Goal: Transaction & Acquisition: Purchase product/service

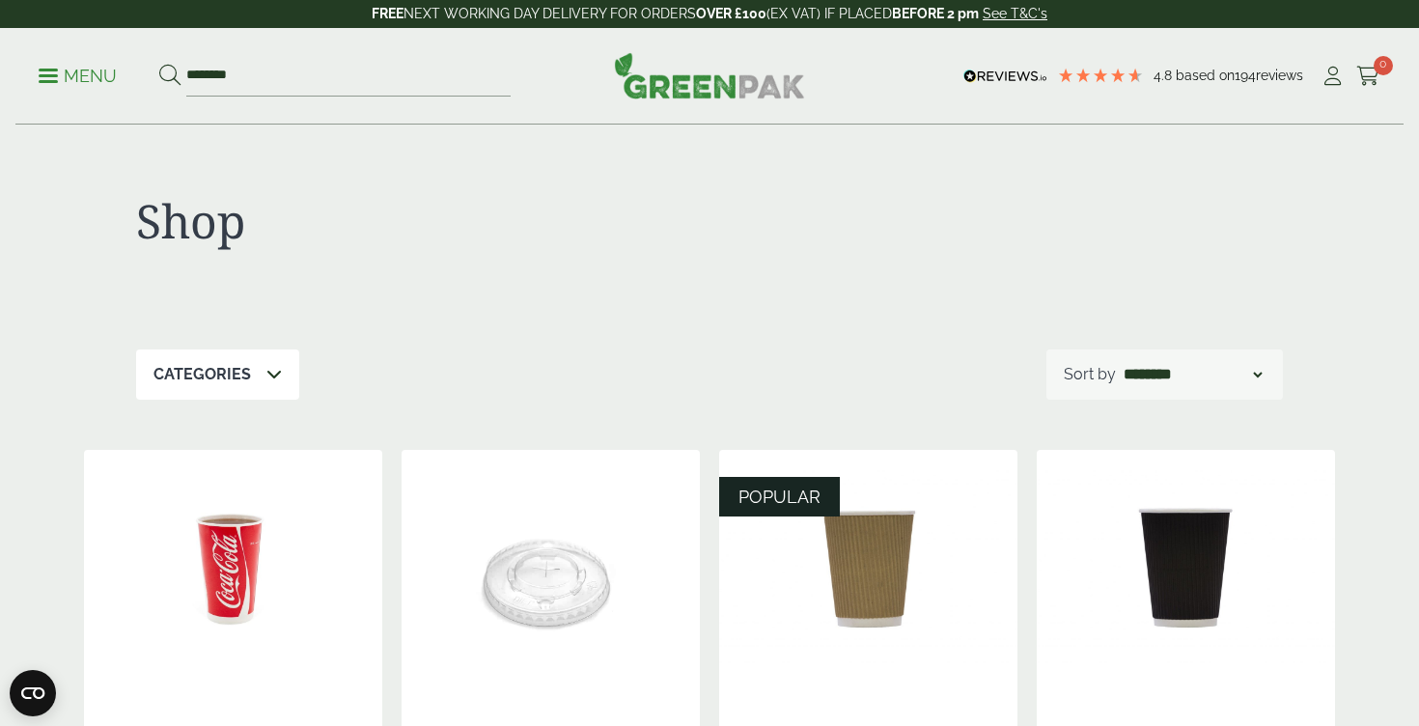
click at [347, 88] on div "Close dialog Sign up for the latest news and exclusive discounts. SIGN UP ******" at bounding box center [709, 363] width 1419 height 726
click at [347, 82] on input "********" at bounding box center [348, 76] width 324 height 41
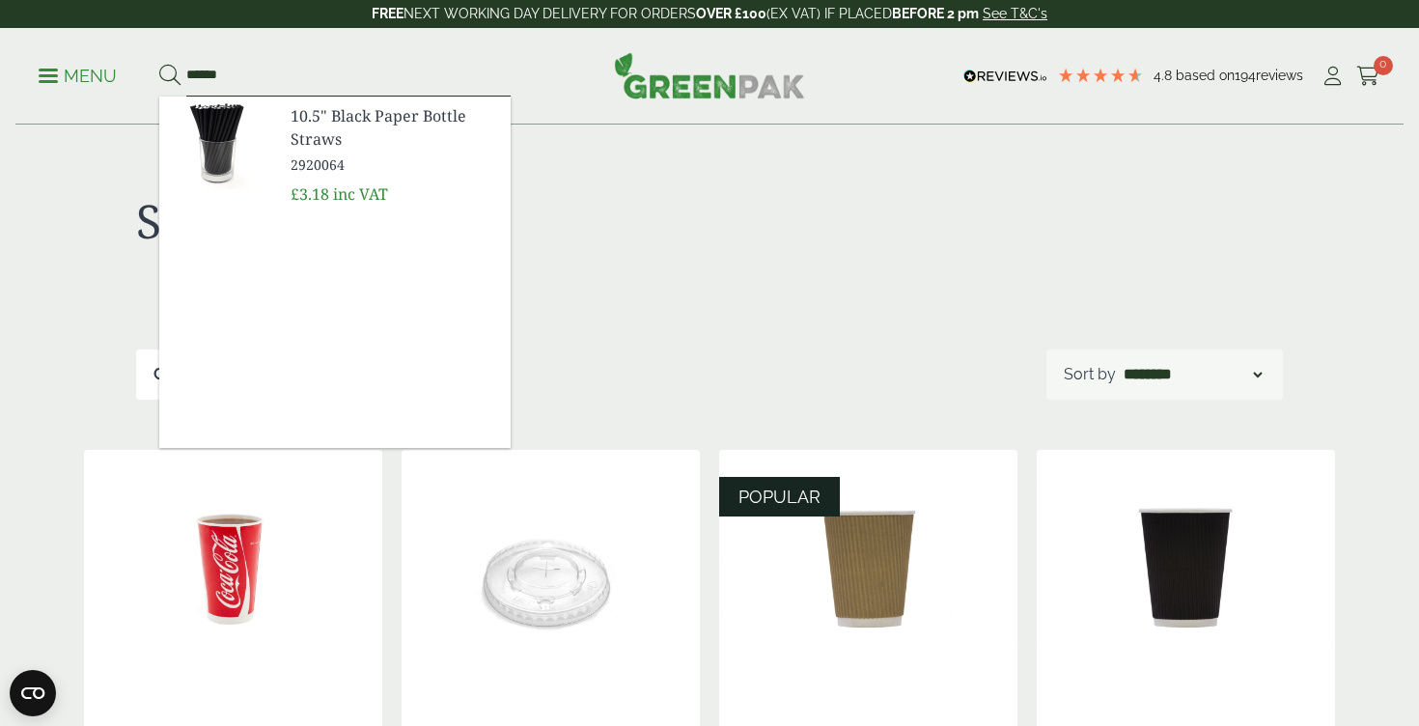
type input "******"
click at [159, 64] on button at bounding box center [169, 76] width 21 height 25
